Goal: Transaction & Acquisition: Purchase product/service

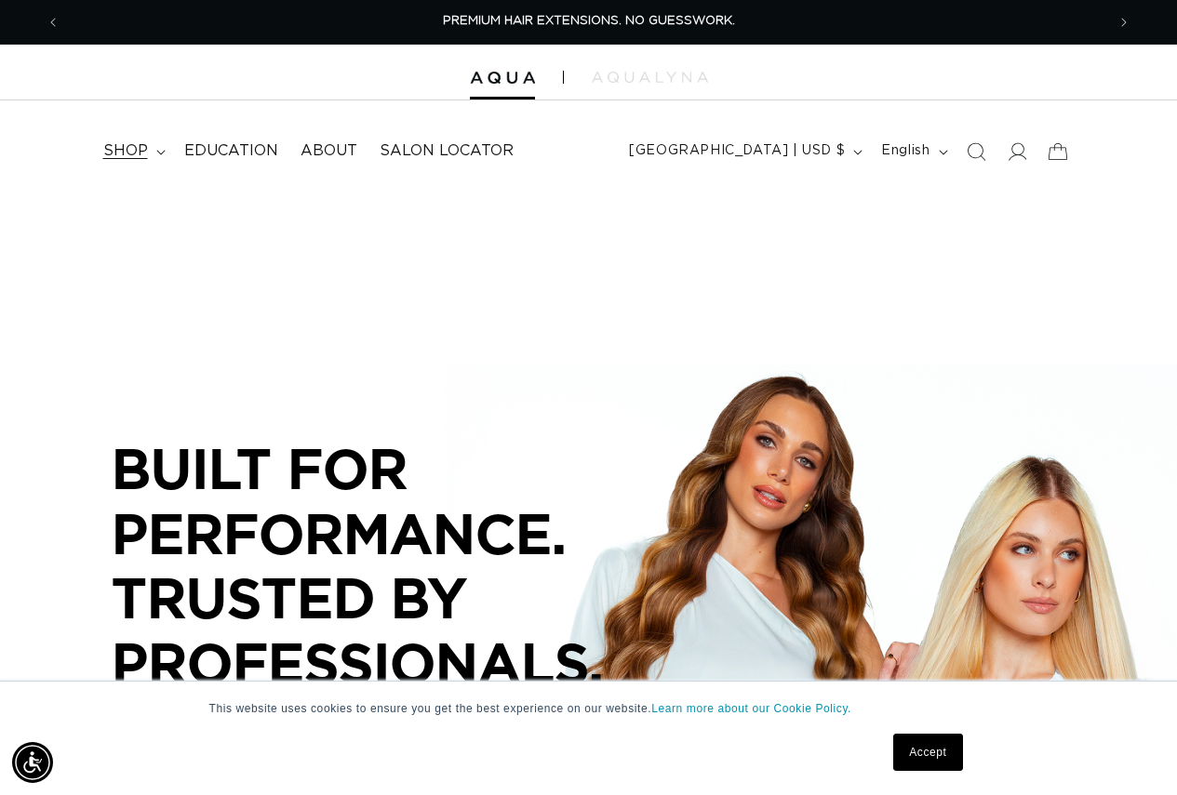
click at [138, 152] on span "shop" at bounding box center [125, 151] width 45 height 20
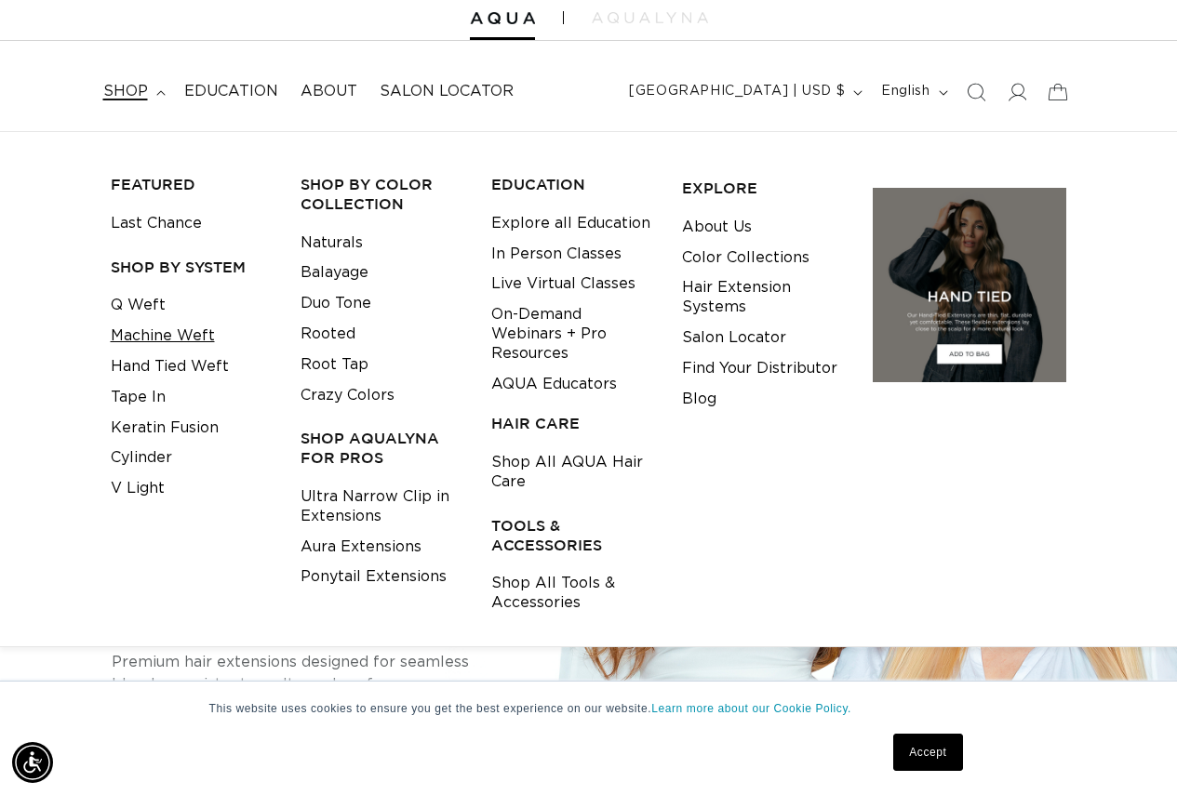
scroll to position [93, 0]
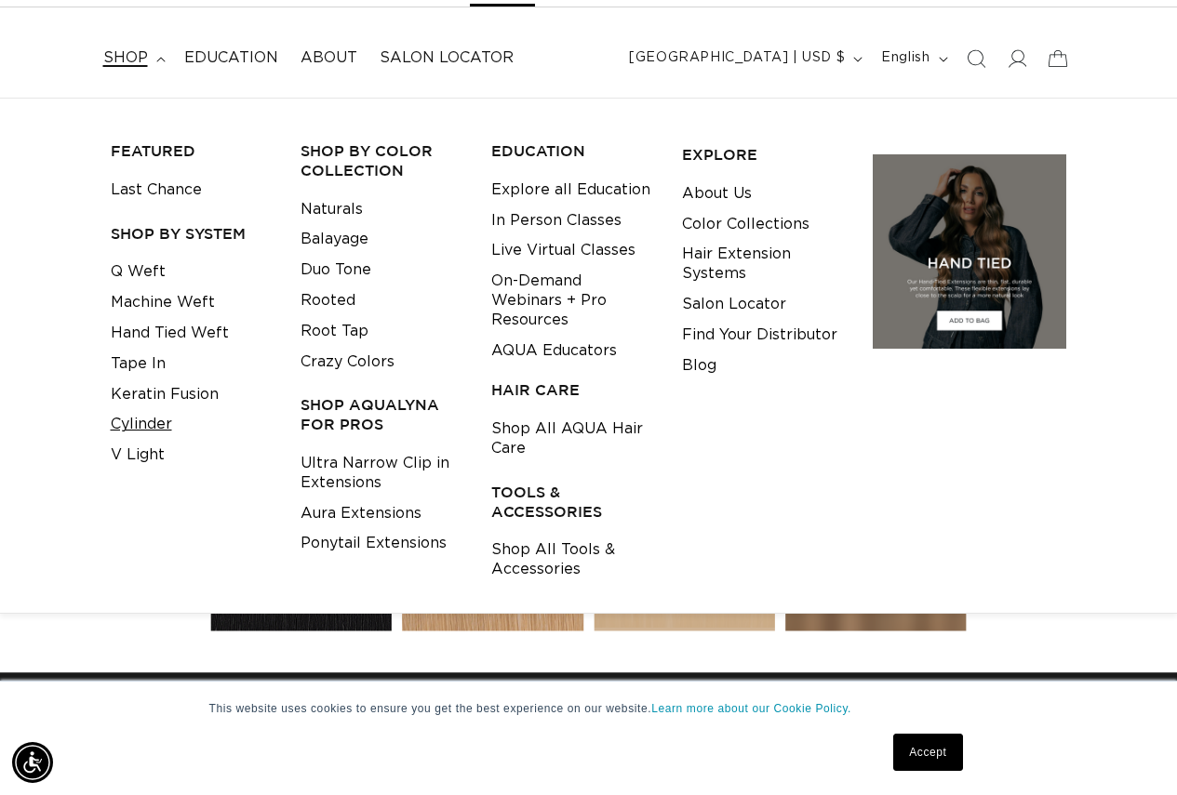
click at [147, 421] on link "Cylinder" at bounding box center [141, 424] width 61 height 31
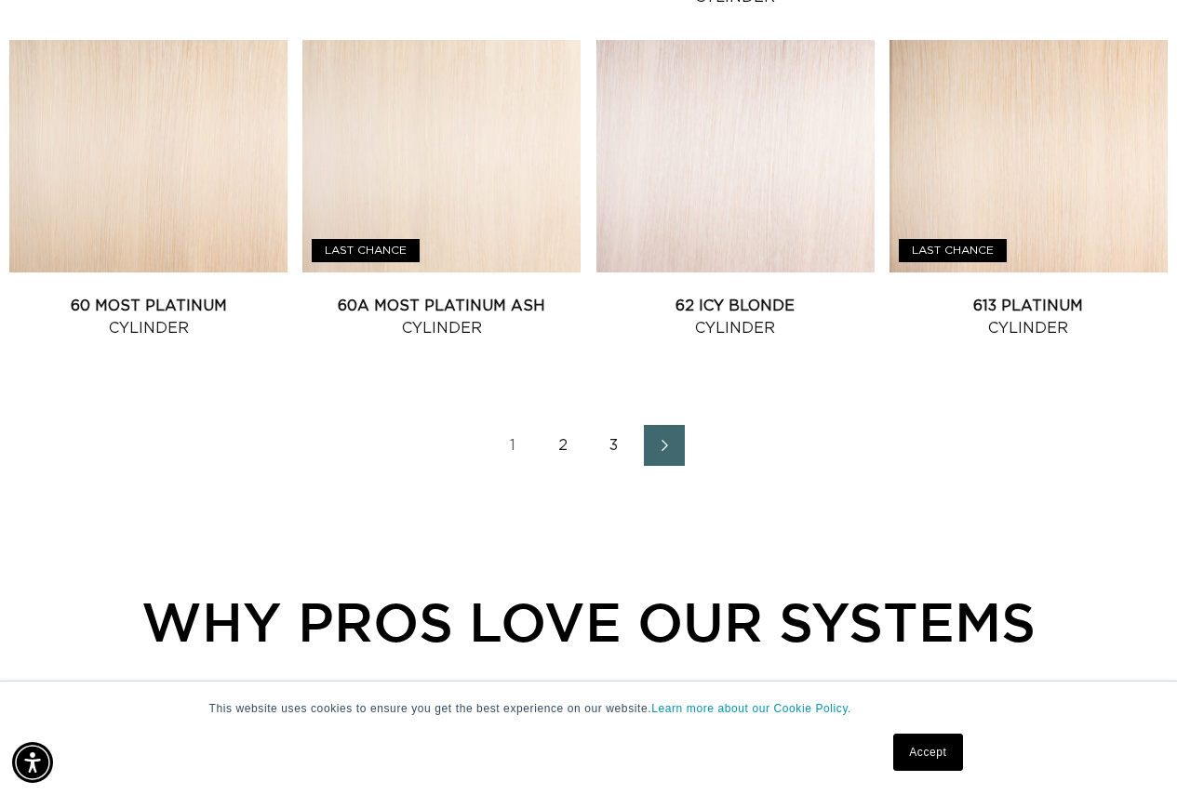
scroll to position [0, 2089]
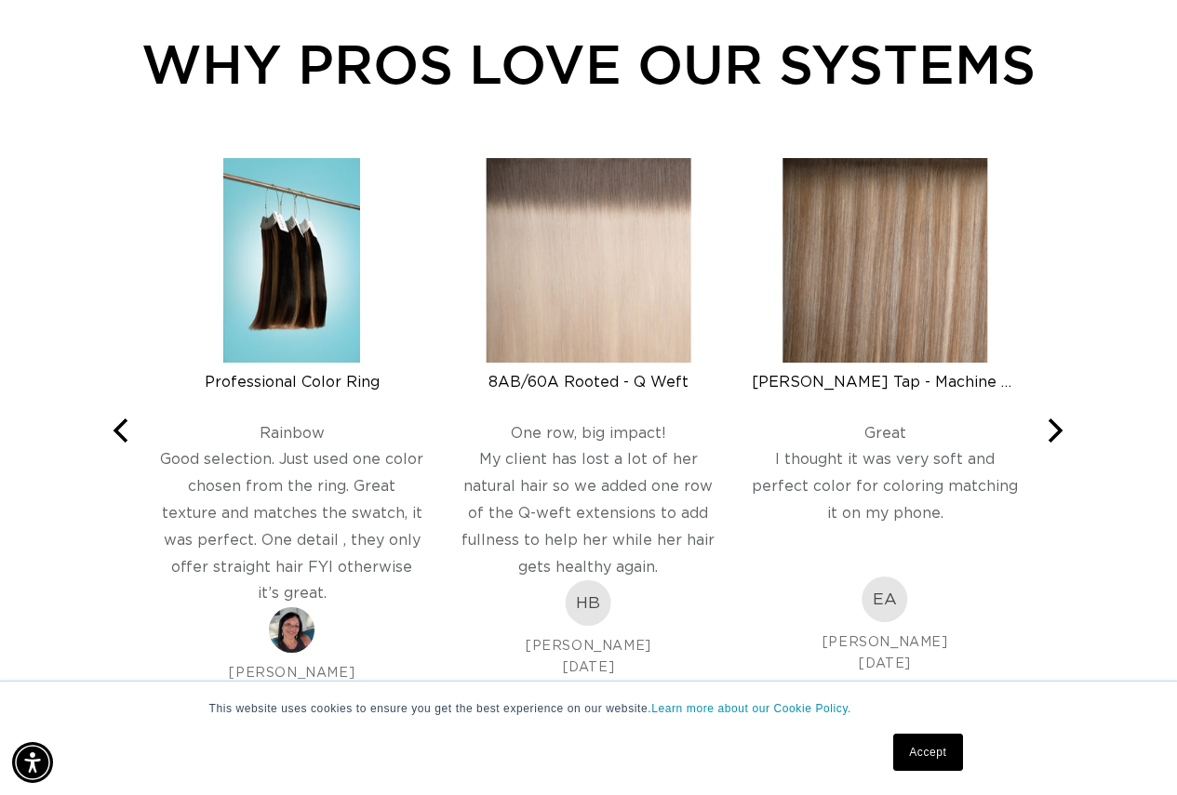
drag, startPoint x: 131, startPoint y: 533, endPoint x: 128, endPoint y: 284, distance: 249.3
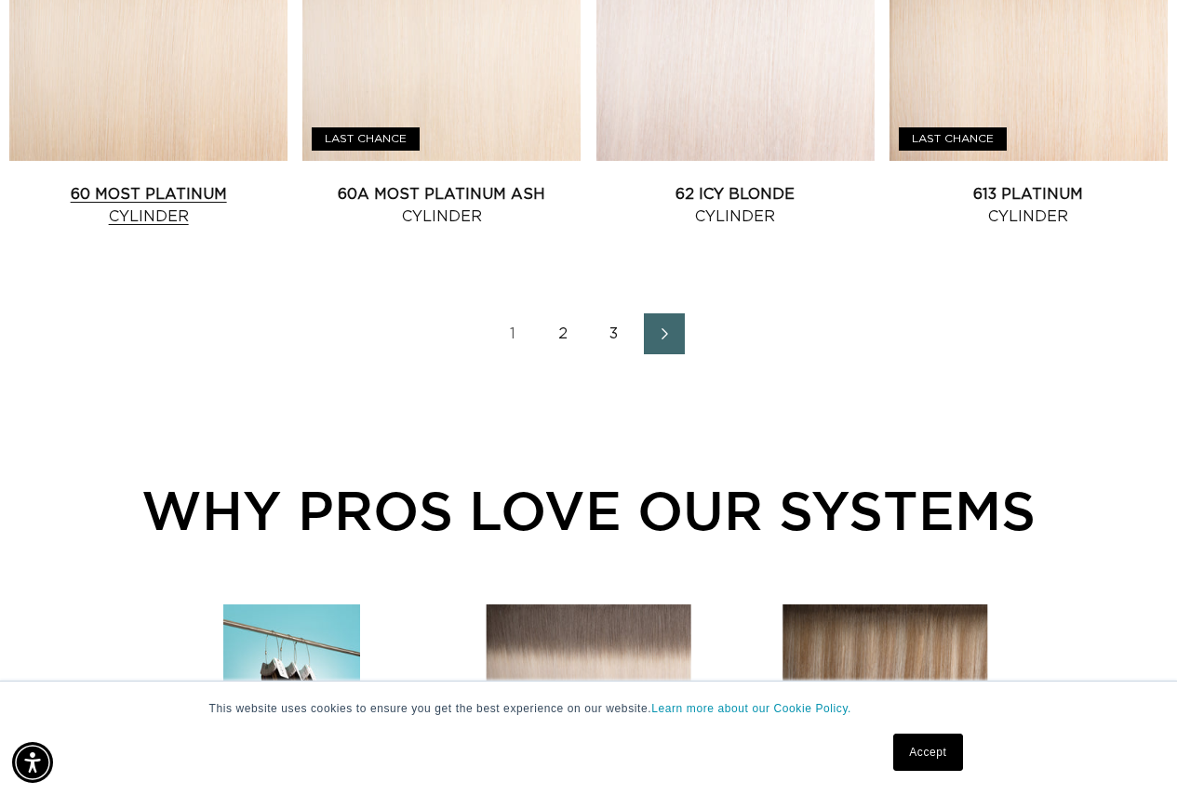
scroll to position [0, 0]
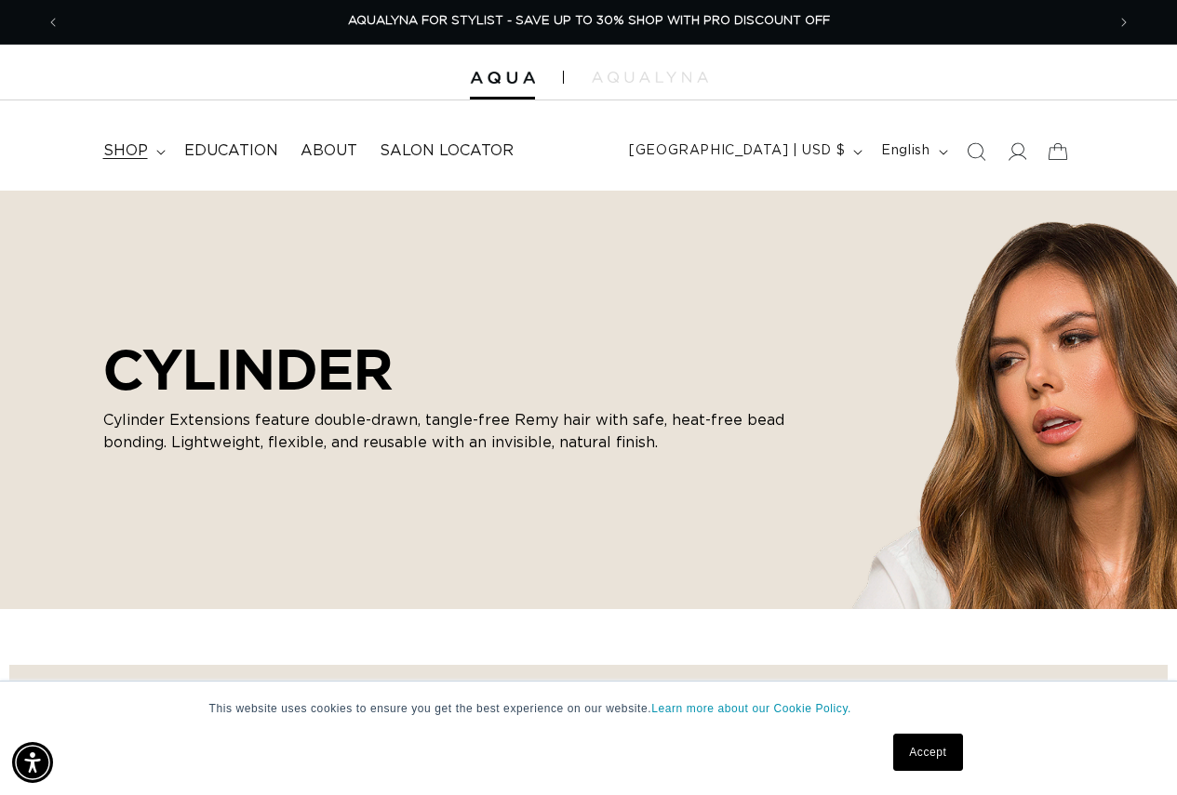
click at [149, 152] on summary "shop" at bounding box center [132, 151] width 81 height 42
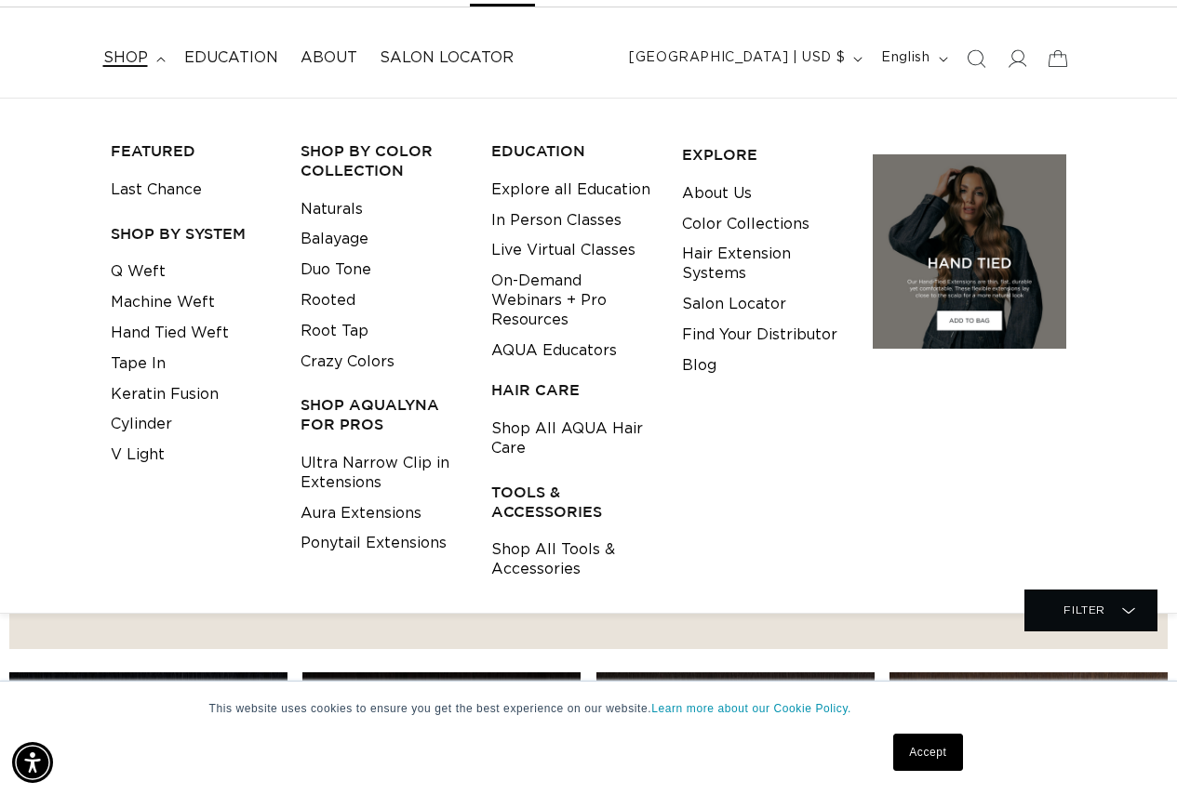
scroll to position [0, 1044]
click at [188, 394] on link "Keratin Fusion" at bounding box center [165, 394] width 108 height 31
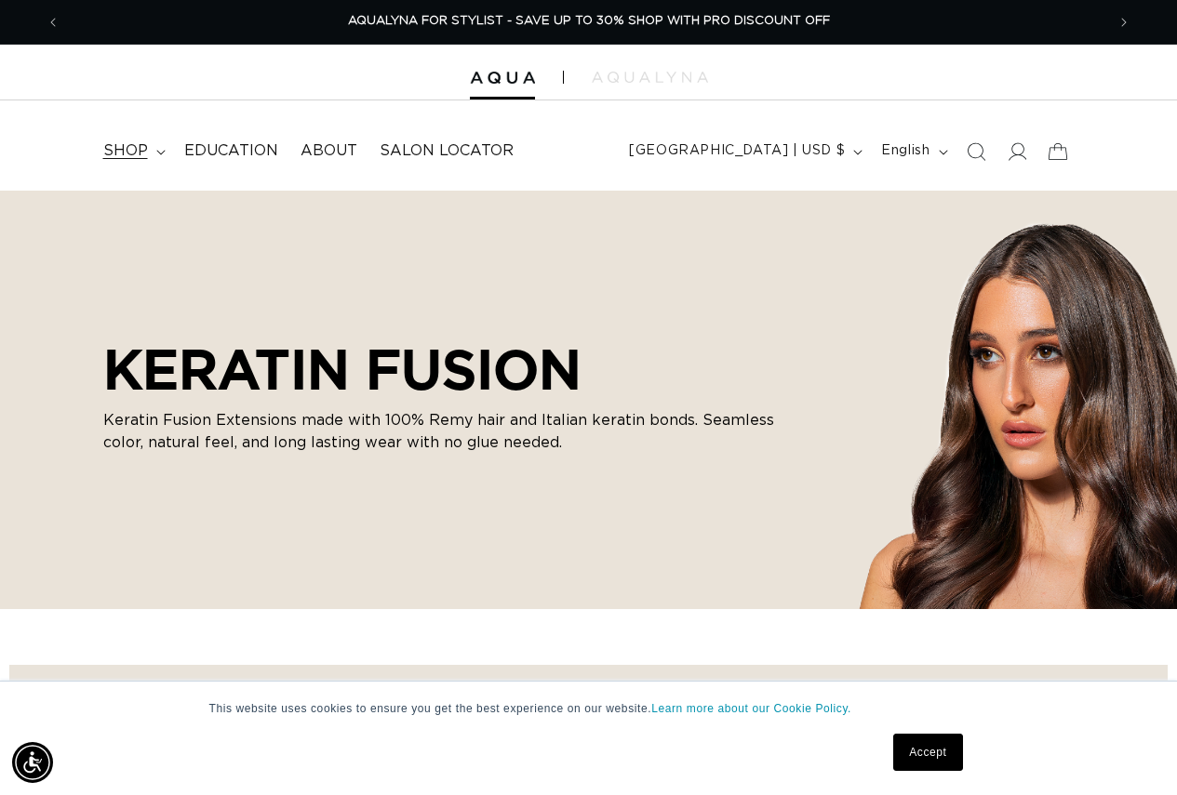
click at [153, 158] on summary "shop" at bounding box center [132, 151] width 81 height 42
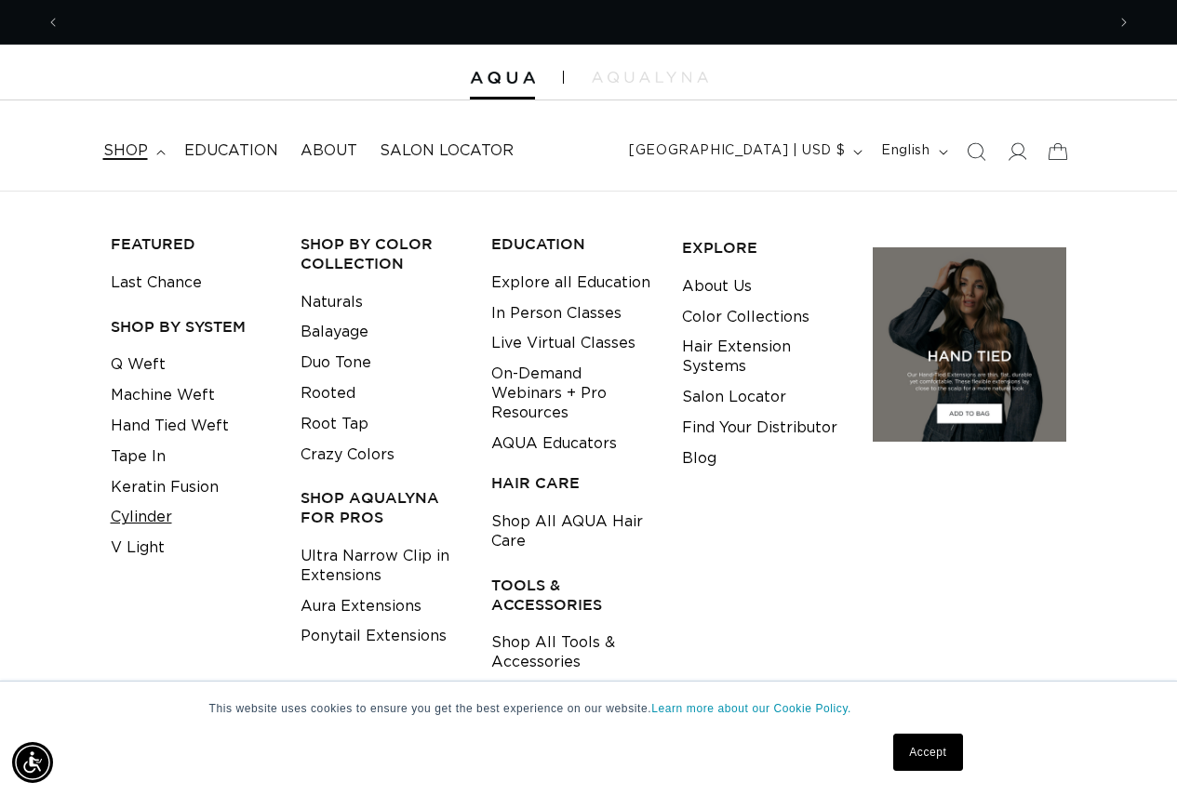
scroll to position [0, 1044]
click at [140, 518] on link "Cylinder" at bounding box center [141, 517] width 61 height 31
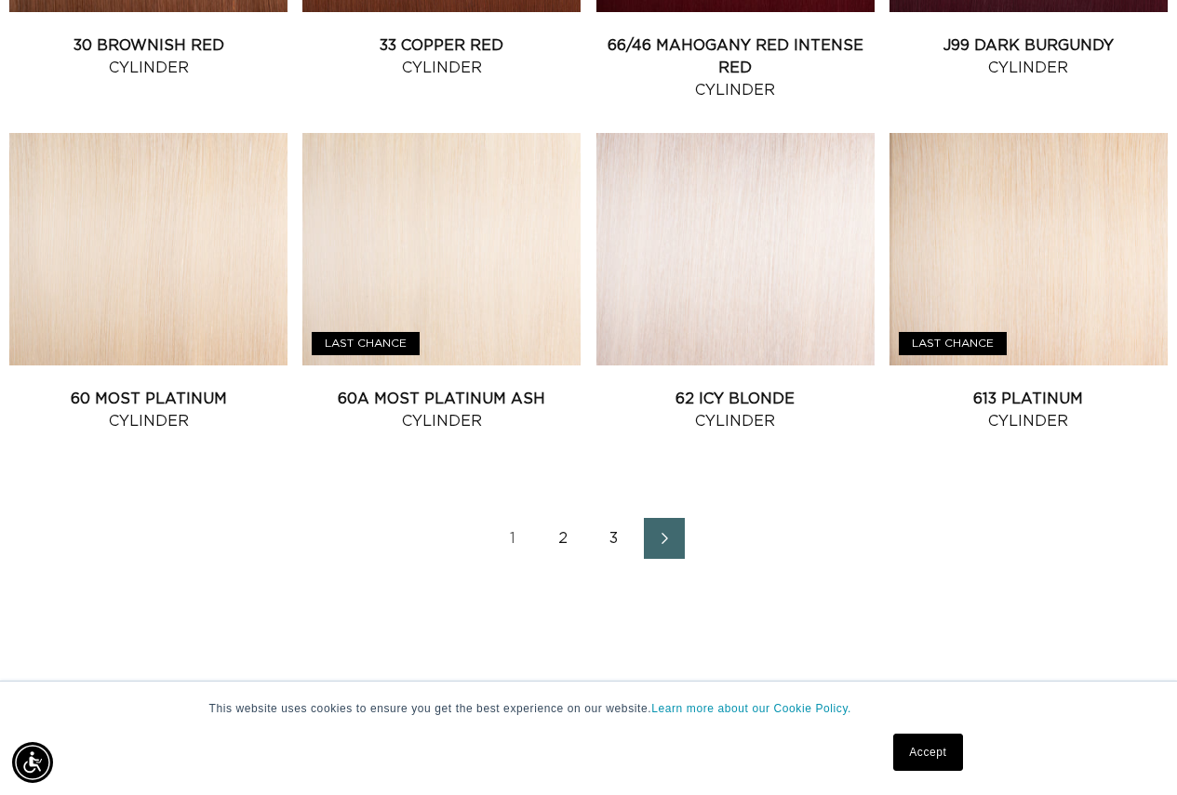
scroll to position [0, 2089]
click at [969, 388] on link "613 Platinum Cylinder" at bounding box center [1028, 410] width 278 height 45
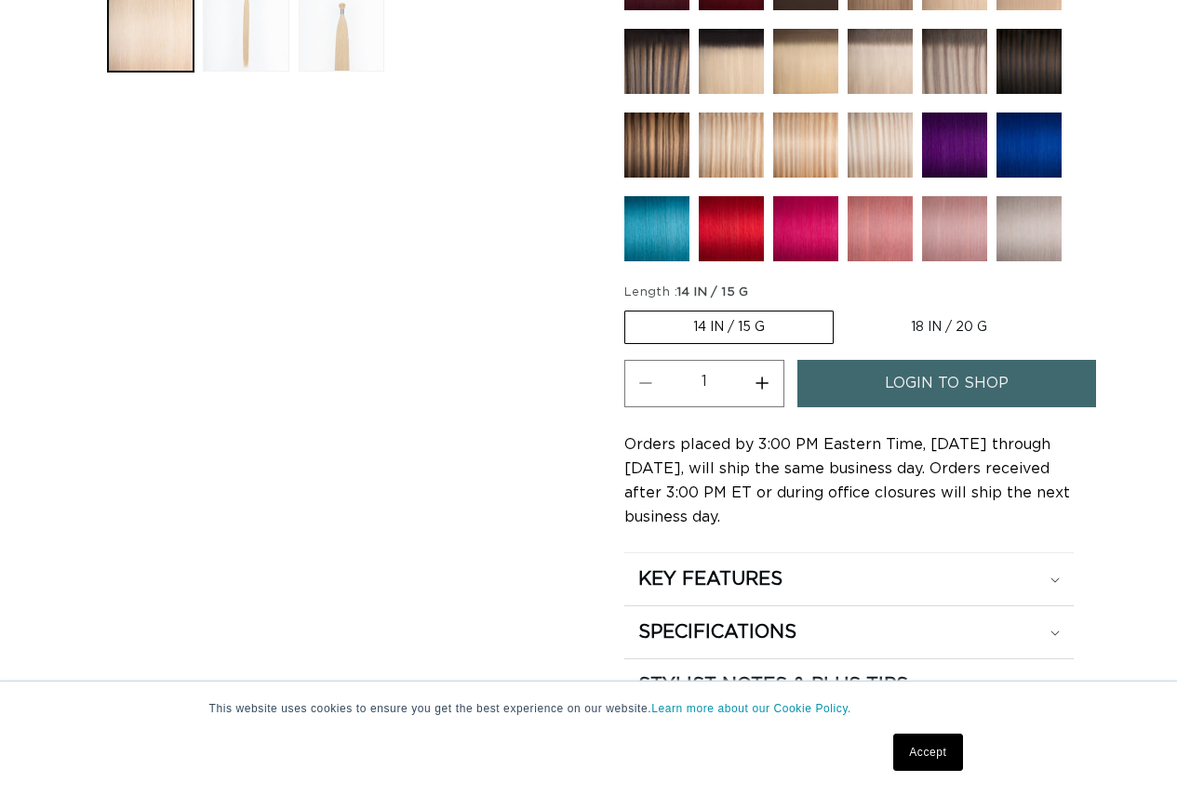
scroll to position [930, 0]
